Goal: Task Accomplishment & Management: Complete application form

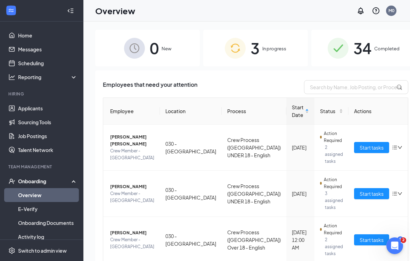
scroll to position [27, 0]
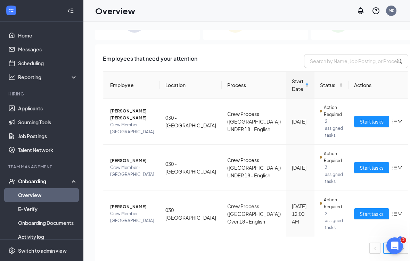
click at [359, 214] on span "Start tasks" at bounding box center [371, 214] width 24 height 8
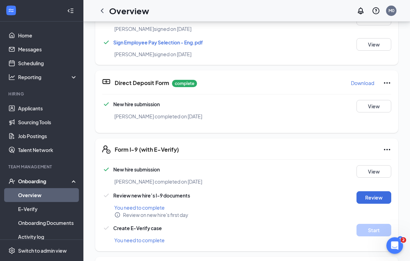
scroll to position [240, 0]
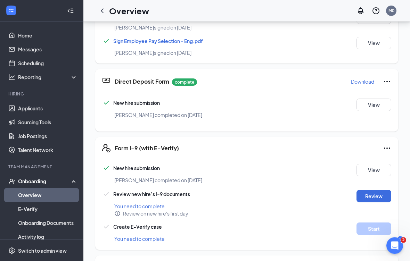
click at [378, 195] on button "Review" at bounding box center [373, 196] width 35 height 12
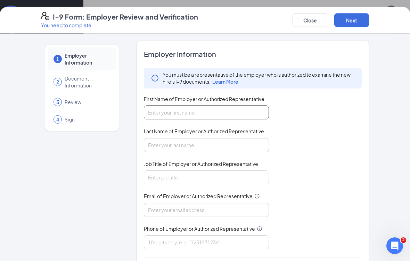
click at [170, 110] on input "First Name of Employer or Authorized Representative" at bounding box center [206, 113] width 125 height 14
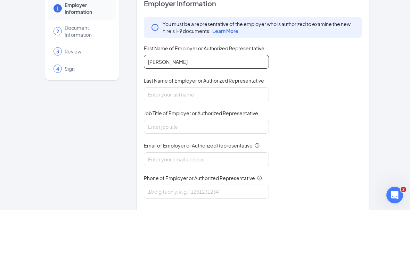
type input "[PERSON_NAME]"
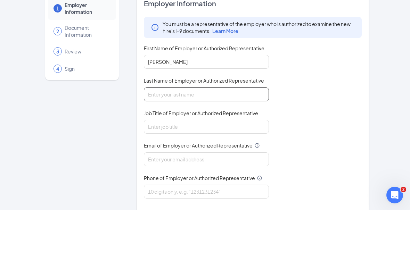
click at [158, 138] on input "Last Name of Employer or Authorized Representative" at bounding box center [206, 145] width 125 height 14
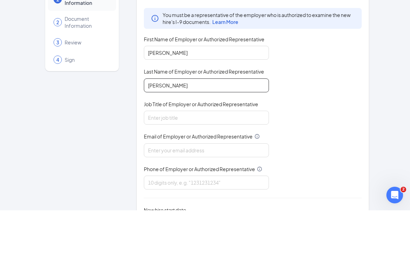
scroll to position [23, 0]
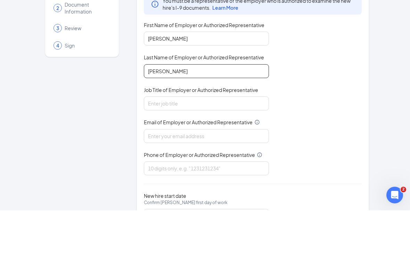
type input "[PERSON_NAME]"
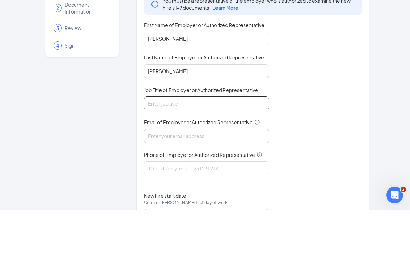
click at [157, 147] on input "Job Title of Employer or Authorized Representative" at bounding box center [206, 154] width 125 height 14
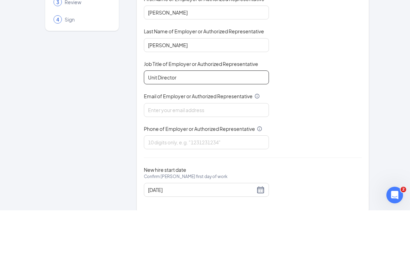
scroll to position [49, 0]
type input "Unit Director"
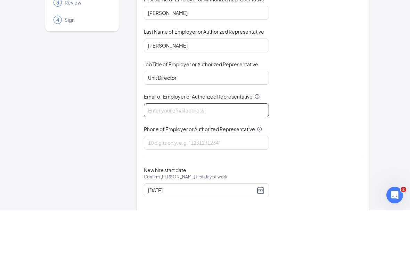
click at [168, 154] on input "Email of Employer or Authorized Representative" at bounding box center [206, 161] width 125 height 14
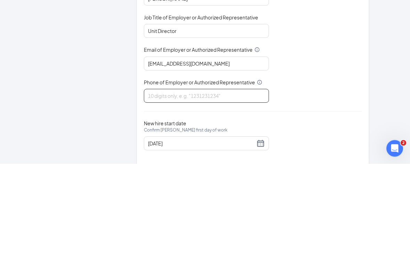
click at [151, 186] on input "Phone of Employer or Authorized Representative" at bounding box center [206, 193] width 125 height 14
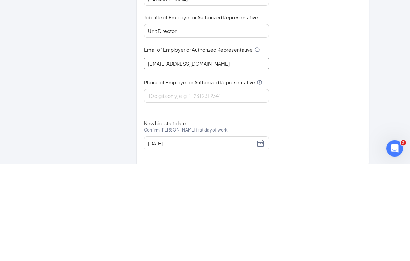
click at [203, 154] on input "Triarc30@bjrdu.com" at bounding box center [206, 161] width 125 height 14
type input "[EMAIL_ADDRESS][DOMAIN_NAME]"
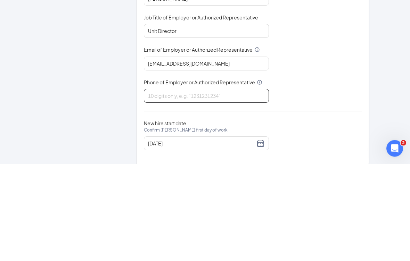
click at [159, 186] on input "Phone of Employer or Authorized Representative" at bounding box center [206, 193] width 125 height 14
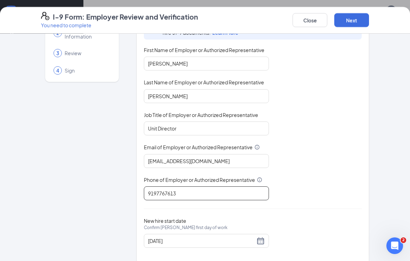
scroll to position [110, 0]
type input "9197767613"
click at [356, 8] on div "I-9 Form: Employer Review and Verification You need to complete Close Next" at bounding box center [205, 20] width 410 height 27
click at [358, 22] on button "Next" at bounding box center [351, 20] width 35 height 14
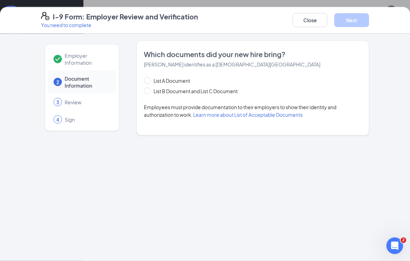
scroll to position [0, 0]
click at [148, 90] on input "List B Document and List C Document" at bounding box center [146, 89] width 5 height 5
radio input "true"
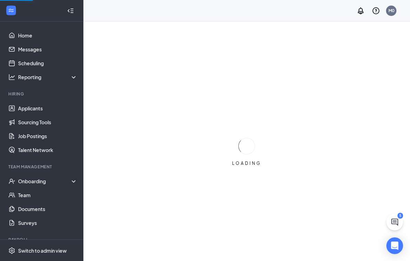
click at [60, 183] on div "Onboarding" at bounding box center [44, 181] width 53 height 7
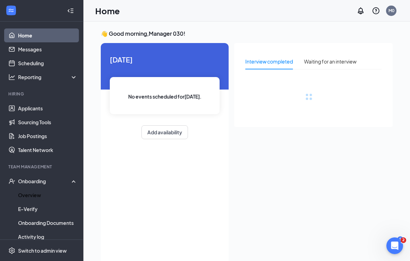
click at [51, 194] on link "Overview" at bounding box center [47, 195] width 59 height 14
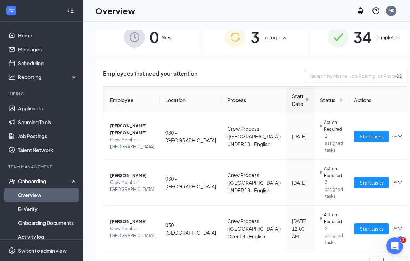
scroll to position [11, 0]
click at [359, 227] on span "Start tasks" at bounding box center [371, 229] width 24 height 8
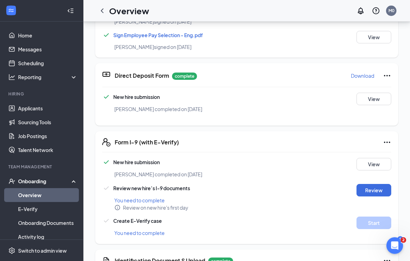
scroll to position [246, 0]
click at [379, 189] on button "Review" at bounding box center [373, 190] width 35 height 12
type input "[DATE]"
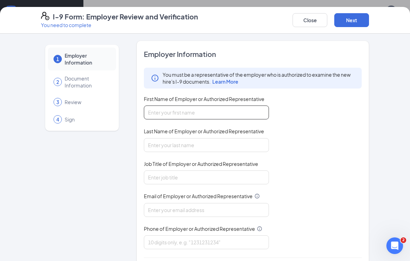
click at [159, 111] on input "First Name of Employer or Authorized Representative" at bounding box center [206, 113] width 125 height 14
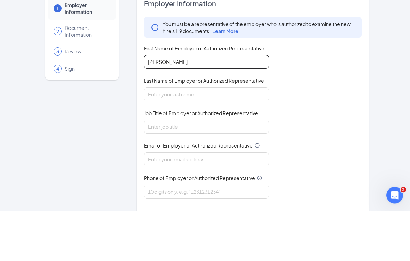
type input "[PERSON_NAME]"
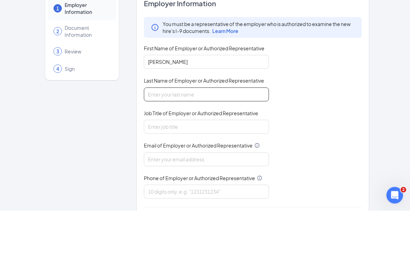
click at [156, 138] on input "Last Name of Employer or Authorized Representative" at bounding box center [206, 145] width 125 height 14
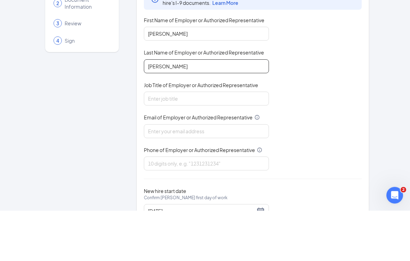
scroll to position [36, 0]
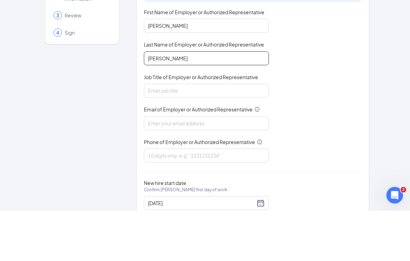
type input "[PERSON_NAME]"
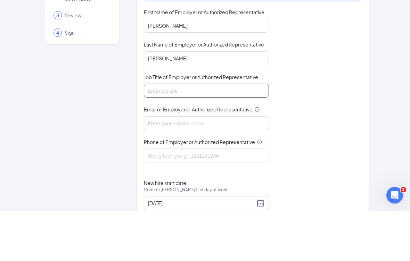
click at [157, 134] on input "Job Title of Employer or Authorized Representative" at bounding box center [206, 141] width 125 height 14
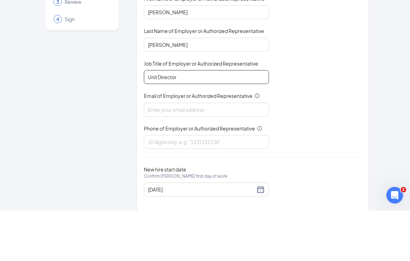
scroll to position [49, 0]
type input "Unit Director"
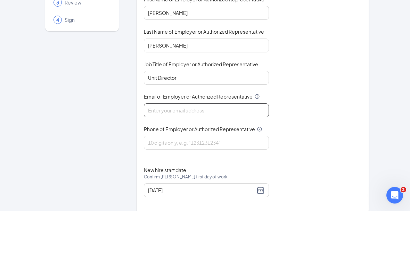
click at [154, 154] on input "Email of Employer or Authorized Representative" at bounding box center [206, 161] width 125 height 14
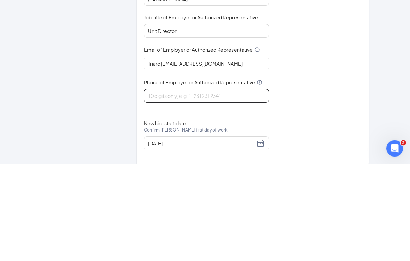
click at [153, 186] on input "Phone of Employer or Authorized Representative" at bounding box center [206, 193] width 125 height 14
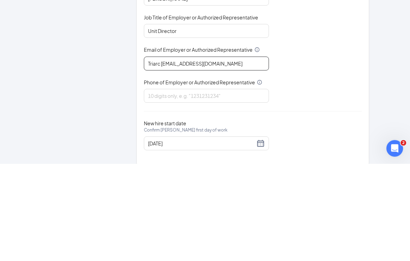
click at [161, 154] on input "Triarc [EMAIL_ADDRESS][DOMAIN_NAME]" at bounding box center [206, 161] width 125 height 14
type input "[EMAIL_ADDRESS][DOMAIN_NAME]"
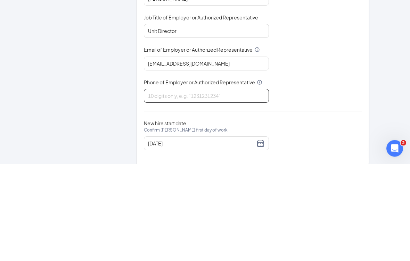
click at [156, 186] on input "Phone of Employer or Authorized Representative" at bounding box center [206, 193] width 125 height 14
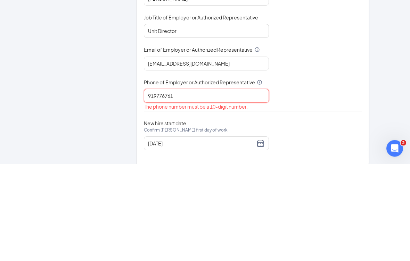
type input "9197767613"
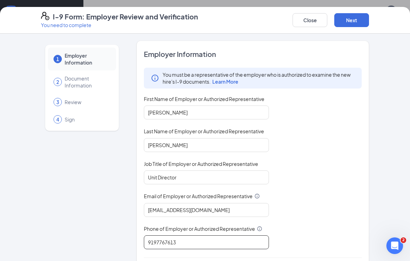
scroll to position [47, 0]
click at [354, 20] on button "Next" at bounding box center [351, 20] width 35 height 14
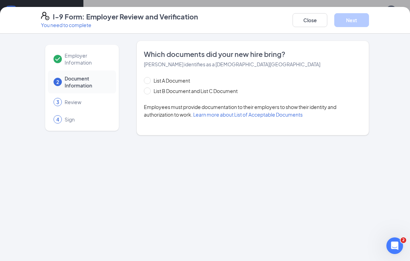
click at [148, 89] on input "List B Document and List C Document" at bounding box center [146, 89] width 5 height 5
radio input "true"
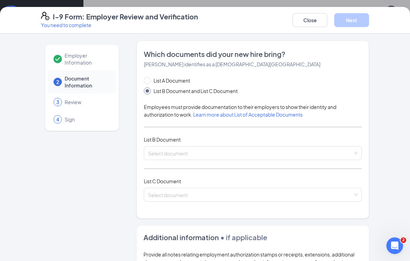
scroll to position [3, 0]
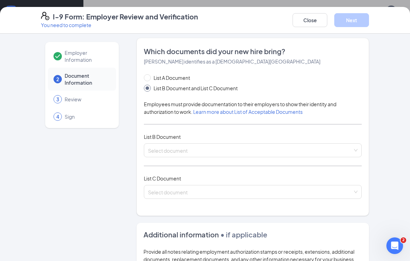
click at [170, 150] on input "search" at bounding box center [250, 149] width 204 height 10
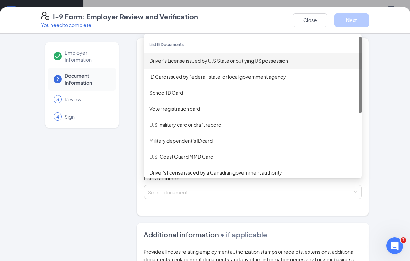
click at [227, 60] on div "Driver’s License issued by U.S State or outlying US possession" at bounding box center [252, 61] width 207 height 8
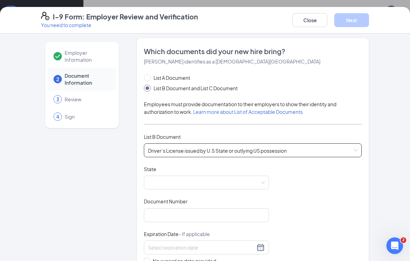
click at [172, 176] on span at bounding box center [206, 182] width 117 height 13
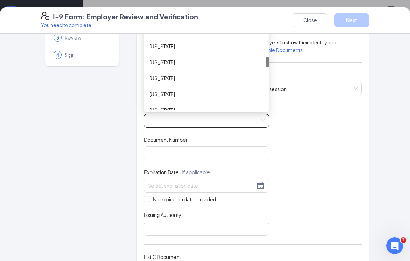
scroll to position [0, 0]
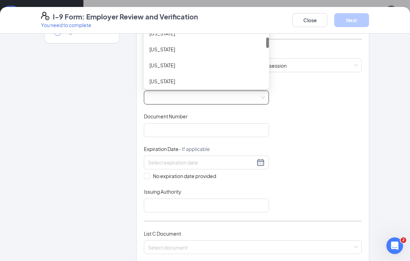
click at [324, 106] on div "Document Title Driver’s License issued by U.S State or outlying US possession S…" at bounding box center [253, 147] width 218 height 132
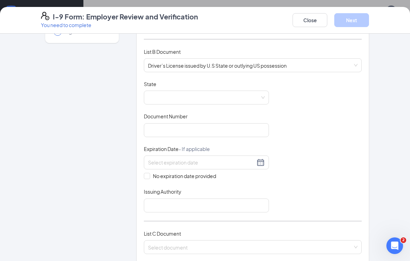
click at [180, 96] on span at bounding box center [206, 97] width 117 height 13
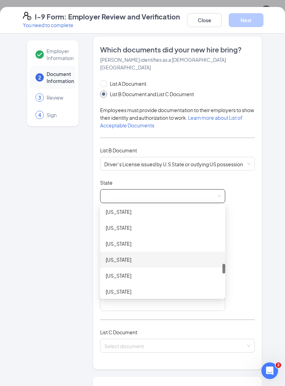
click at [136, 256] on div "[US_STATE]" at bounding box center [163, 260] width 114 height 8
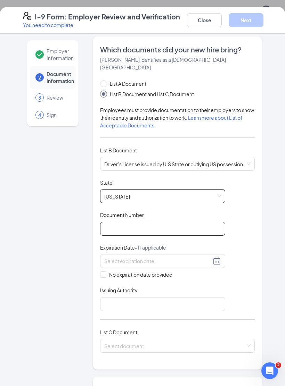
click at [119, 222] on input "Document Number" at bounding box center [162, 229] width 125 height 14
type input "46268030"
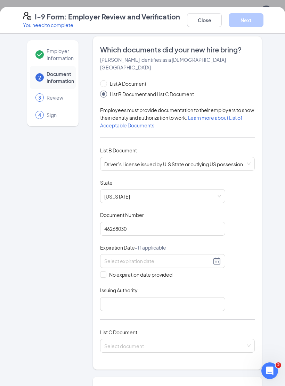
click at [224, 254] on div at bounding box center [162, 261] width 125 height 14
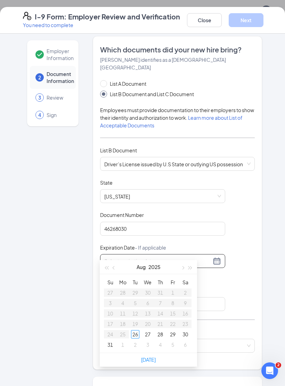
click at [194, 261] on button "button" at bounding box center [190, 267] width 8 height 14
click at [196, 261] on div "[DATE]" at bounding box center [148, 267] width 97 height 14
click at [198, 261] on label "No expiration date provided" at bounding box center [162, 275] width 125 height 8
click at [105, 261] on input "No expiration date provided" at bounding box center [102, 273] width 5 height 5
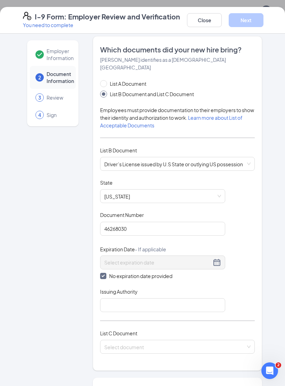
click at [198, 261] on label "No expiration date provided" at bounding box center [162, 276] width 125 height 8
click at [105, 261] on input "No expiration date provided" at bounding box center [102, 275] width 5 height 5
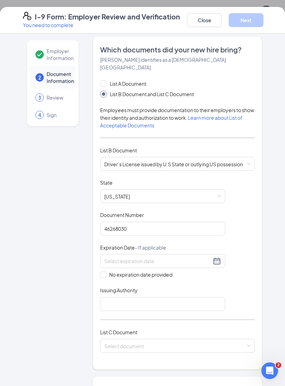
click at [219, 257] on div at bounding box center [162, 261] width 117 height 8
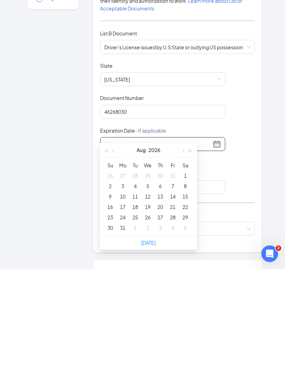
click at [192, 260] on button "button" at bounding box center [190, 267] width 8 height 14
click at [198, 179] on div "Document Title Driver’s License issued by U.S State or outlying US possession S…" at bounding box center [177, 245] width 154 height 132
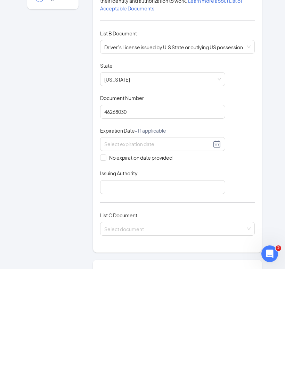
scroll to position [164, 0]
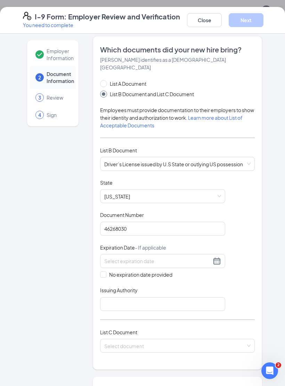
click at [196, 157] on span "Driver’s License issued by U.S State or outlying US possession" at bounding box center [177, 163] width 146 height 13
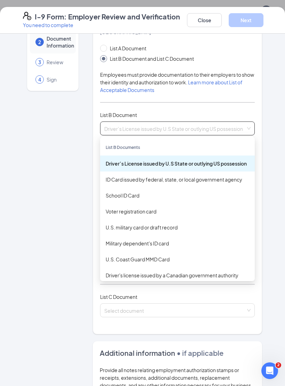
scroll to position [40, 0]
click at [205, 159] on div "Driver’s License issued by U.S State or outlying US possession" at bounding box center [177, 163] width 143 height 8
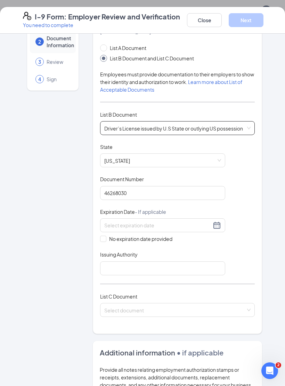
click at [220, 221] on div at bounding box center [162, 225] width 117 height 8
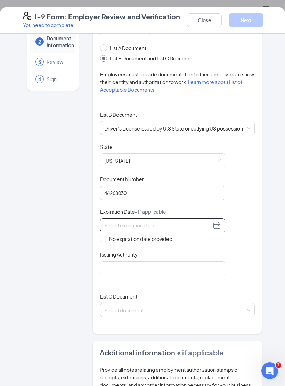
scroll to position [163, 0]
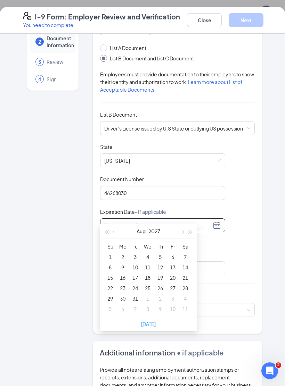
click at [194, 231] on button "button" at bounding box center [190, 231] width 8 height 14
click at [197, 235] on label "No expiration date provided" at bounding box center [162, 239] width 125 height 8
click at [105, 236] on input "No expiration date provided" at bounding box center [102, 238] width 5 height 5
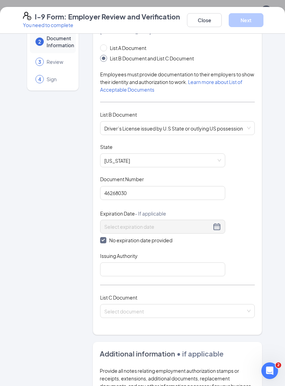
scroll to position [164, 0]
click at [218, 222] on div at bounding box center [162, 226] width 117 height 8
click at [100, 237] on input "No expiration date provided" at bounding box center [102, 239] width 5 height 5
checkbox input "false"
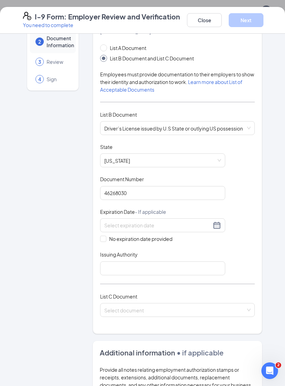
click at [219, 221] on div at bounding box center [162, 225] width 117 height 8
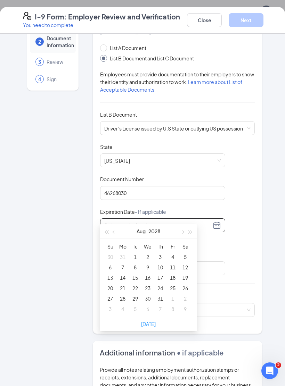
click at [193, 233] on button "button" at bounding box center [190, 231] width 8 height 14
click at [194, 234] on button "button" at bounding box center [190, 231] width 8 height 14
click at [193, 229] on button "button" at bounding box center [190, 231] width 8 height 14
click at [194, 233] on button "button" at bounding box center [190, 231] width 8 height 14
click at [193, 230] on button "button" at bounding box center [190, 231] width 8 height 14
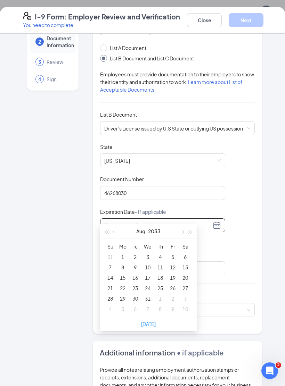
click at [114, 234] on button "button" at bounding box center [114, 231] width 8 height 14
click at [115, 234] on button "button" at bounding box center [114, 231] width 8 height 14
click at [117, 232] on button "button" at bounding box center [114, 231] width 8 height 14
click at [117, 230] on button "button" at bounding box center [114, 231] width 8 height 14
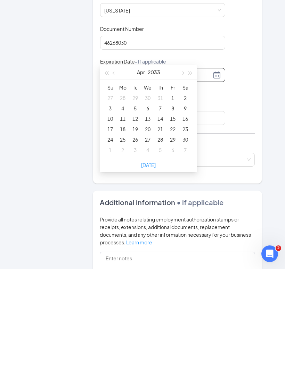
scroll to position [172, 0]
type input "[DATE]"
click at [141, 241] on td "19" at bounding box center [135, 246] width 12 height 10
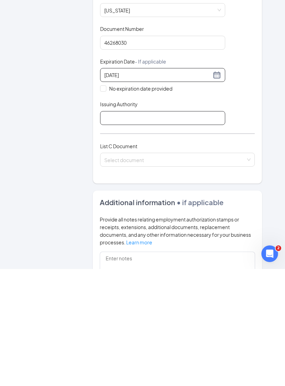
click at [115, 228] on input "Issuing Authority" at bounding box center [162, 235] width 125 height 14
type input "[US_STATE] Department of Motor Vehicles"
click at [123, 261] on input "search" at bounding box center [174, 275] width 141 height 10
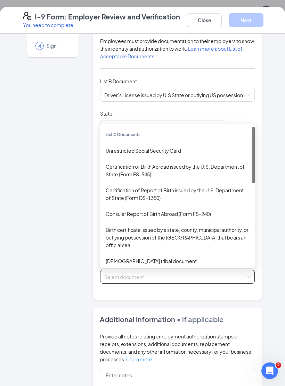
click at [190, 147] on div "Unrestricted Social Security Card" at bounding box center [177, 151] width 143 height 8
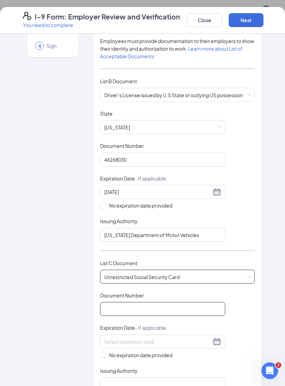
click at [122, 261] on input "Document Number" at bounding box center [162, 309] width 125 height 14
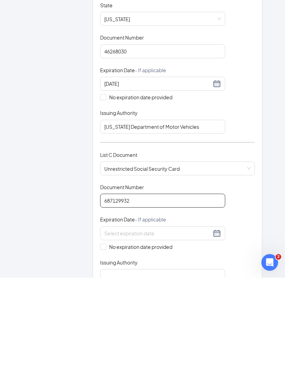
type input "687129932"
click at [142, 261] on div "Issuing Authority" at bounding box center [162, 372] width 125 height 10
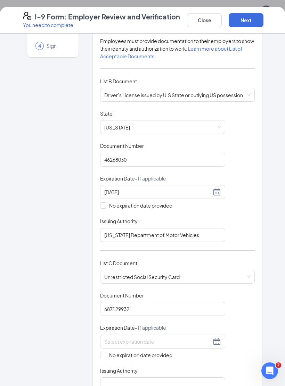
click at [107, 261] on span "No expiration date provided" at bounding box center [140, 355] width 69 height 8
click at [105, 261] on input "No expiration date provided" at bounding box center [102, 354] width 5 height 5
checkbox input "true"
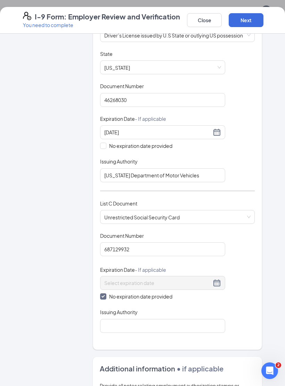
scroll to position [136, 0]
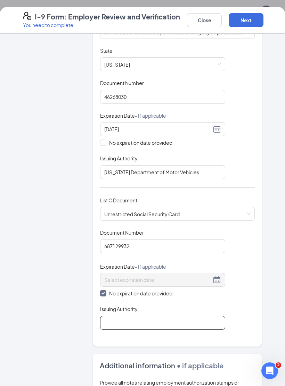
click at [111, 261] on input "Issuing Authority" at bounding box center [162, 323] width 125 height 14
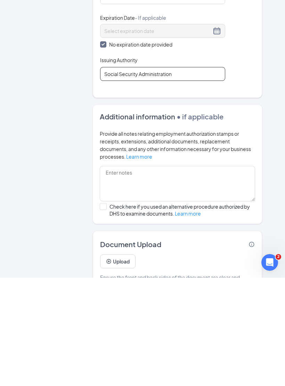
scroll to position [284, 0]
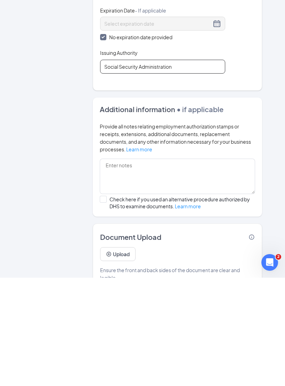
type input "Social Security Administration"
click at [119, 261] on button "Upload" at bounding box center [117, 362] width 35 height 14
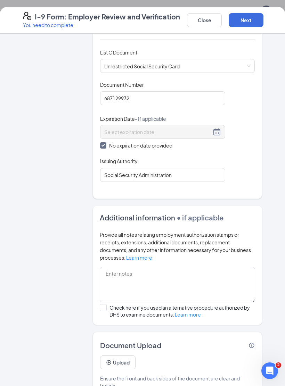
scroll to position [284, 0]
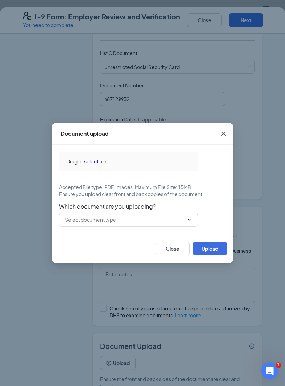
click at [195, 224] on span at bounding box center [128, 220] width 139 height 14
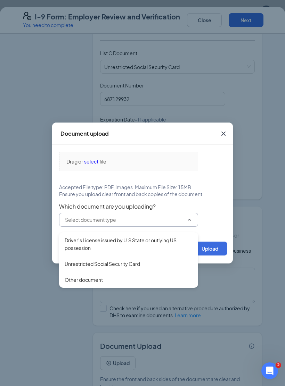
click at [176, 243] on div "Driver’s License issued by U.S State or outlying US possession" at bounding box center [129, 243] width 128 height 15
type input "Driver’s License issued by U.S State or outlying US possession"
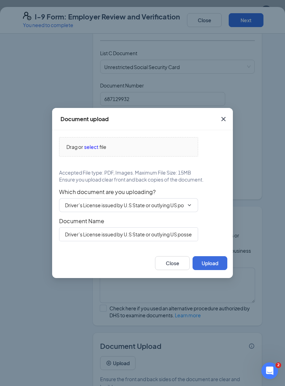
click at [170, 156] on span "Drag or select file" at bounding box center [128, 146] width 138 height 19
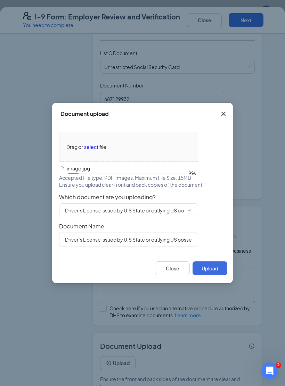
click at [218, 261] on button "Upload" at bounding box center [209, 268] width 35 height 14
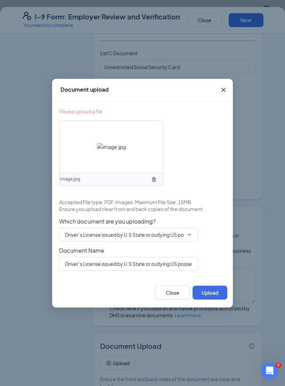
click at [225, 99] on span "Close" at bounding box center [223, 90] width 19 height 19
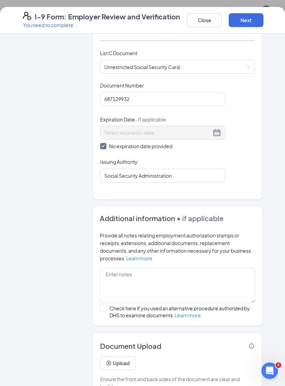
scroll to position [11, 0]
click at [256, 21] on button "Next" at bounding box center [245, 20] width 35 height 14
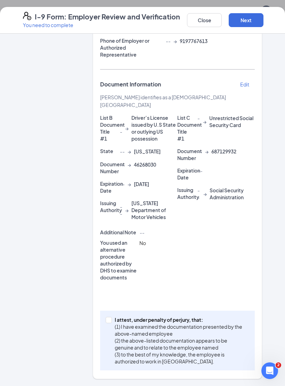
scroll to position [134, 0]
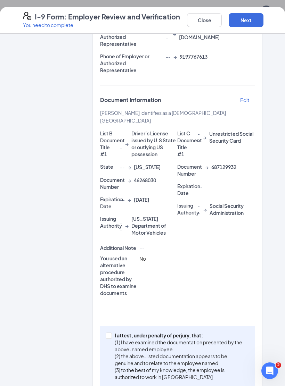
click at [106, 261] on input "I attest, under penalty of [PERSON_NAME], that: (1) I have examined the documen…" at bounding box center [108, 335] width 5 height 5
checkbox input "true"
click at [246, 16] on button "Next" at bounding box center [245, 20] width 35 height 14
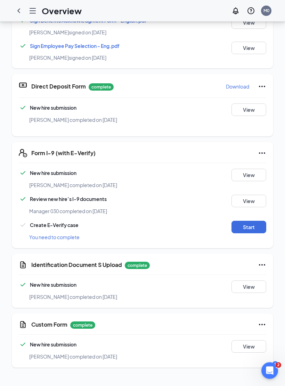
scroll to position [242, 0]
click at [252, 221] on button "Start" at bounding box center [248, 227] width 35 height 12
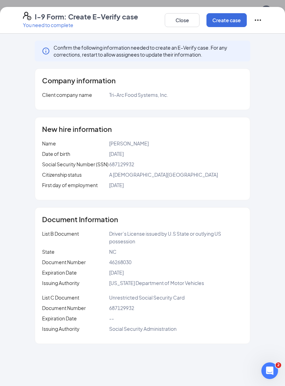
click at [233, 22] on button "Create case" at bounding box center [226, 20] width 40 height 14
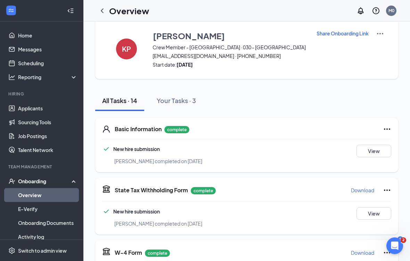
scroll to position [0, 0]
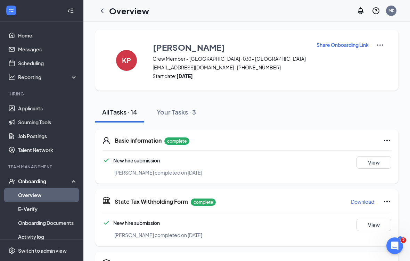
click at [320, 212] on div "State Tax Withholding Form complete Download New hire submission [PERSON_NAME] …" at bounding box center [246, 217] width 303 height 57
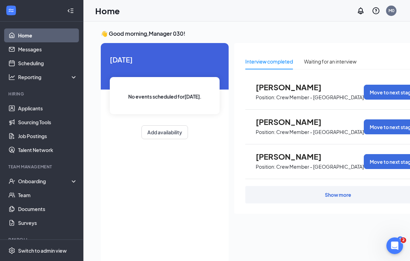
click at [52, 179] on div "Onboarding" at bounding box center [44, 181] width 53 height 7
click at [45, 194] on link "Overview" at bounding box center [47, 195] width 59 height 14
